Goal: Information Seeking & Learning: Learn about a topic

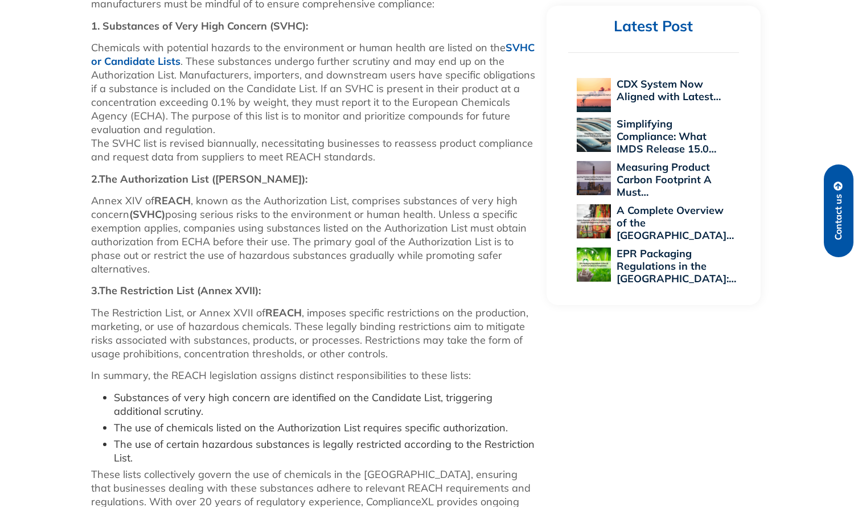
scroll to position [692, 0]
drag, startPoint x: 178, startPoint y: 264, endPoint x: 438, endPoint y: 219, distance: 264.0
click at [438, 219] on p "Annex XIV of REACH , known as the Authorization List, comprises substances of v…" at bounding box center [313, 236] width 444 height 82
copy p "Unless a specific exemption applies, companies using substances listed on the A…"
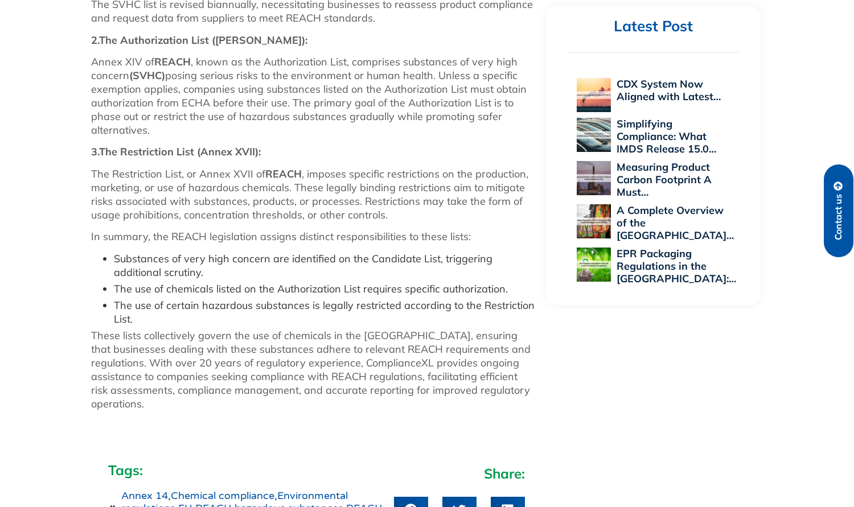
scroll to position [834, 0]
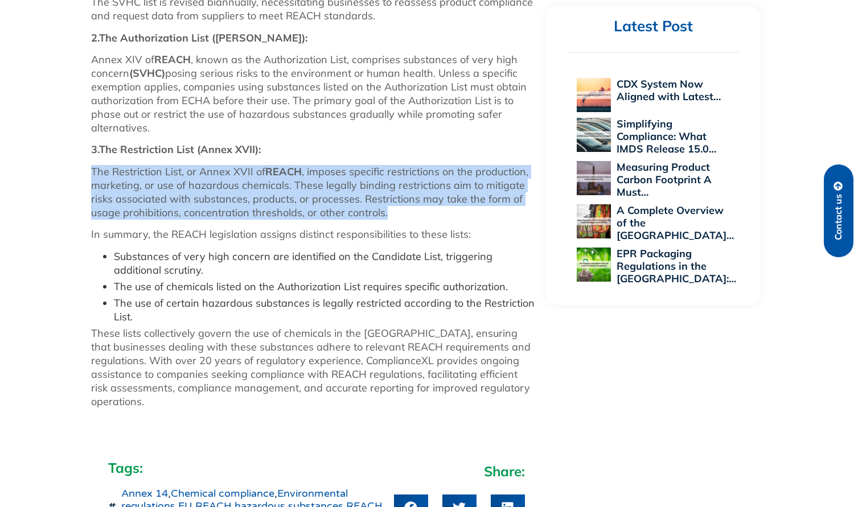
drag, startPoint x: 389, startPoint y: 213, endPoint x: 69, endPoint y: 163, distance: 323.3
copy p "The Restriction List, or Annex XVII of REACH , imposes specific restrictions on…"
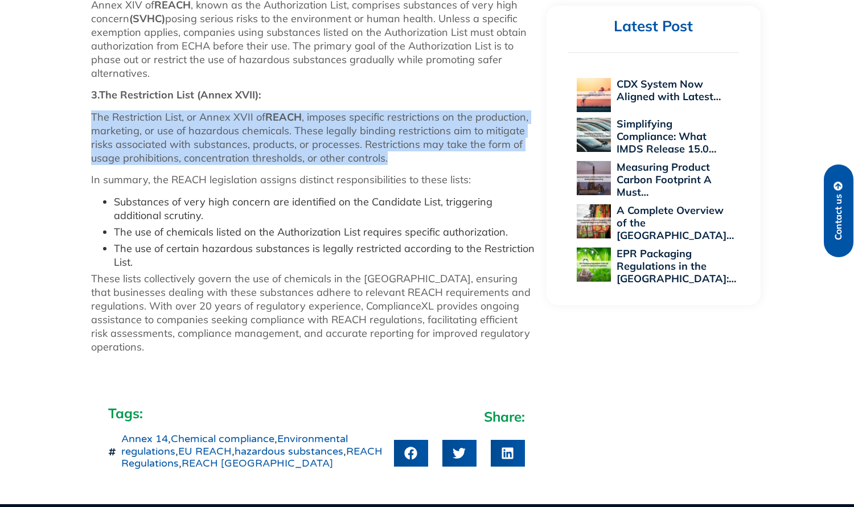
scroll to position [889, 0]
